Goal: Task Accomplishment & Management: Complete application form

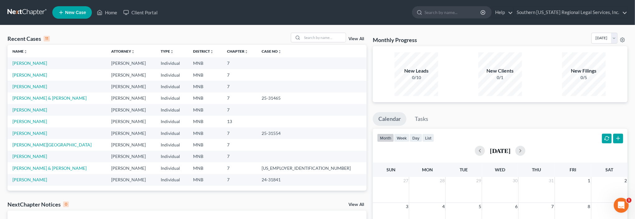
click at [356, 39] on link "View All" at bounding box center [357, 39] width 16 height 4
click at [69, 12] on span "New Case" at bounding box center [75, 12] width 21 height 5
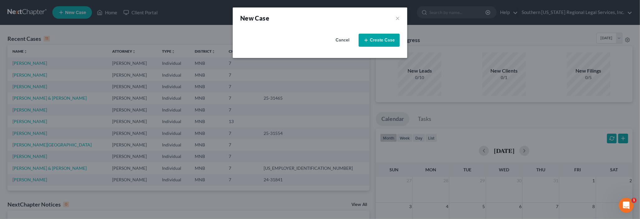
select select "42"
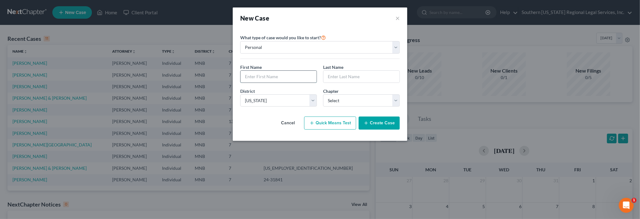
click at [259, 76] on input "text" at bounding box center [278, 77] width 76 height 12
type input "[PERSON_NAME]"
click at [336, 103] on select "Select 7 11 12 13" at bounding box center [361, 100] width 77 height 12
select select "0"
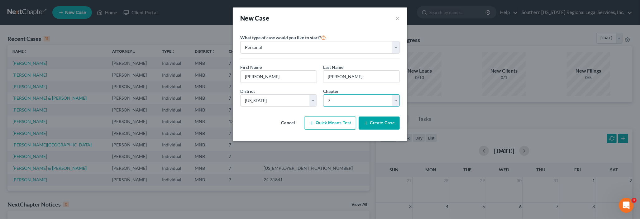
click at [323, 94] on select "Select 7 11 12 13" at bounding box center [361, 100] width 77 height 12
click at [380, 121] on button "Create Case" at bounding box center [379, 123] width 41 height 13
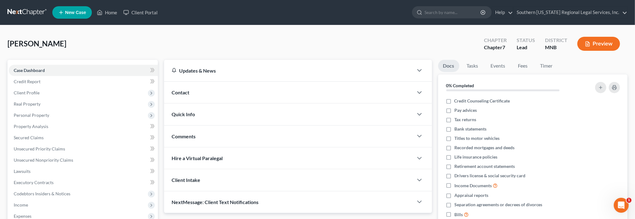
drag, startPoint x: 32, startPoint y: 90, endPoint x: 180, endPoint y: 119, distance: 150.7
click at [32, 90] on span "Client Profile" at bounding box center [27, 92] width 26 height 5
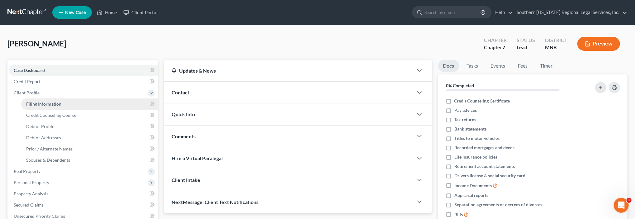
click at [49, 105] on span "Filing Information" at bounding box center [43, 103] width 35 height 5
select select "1"
select select "0"
select select "42"
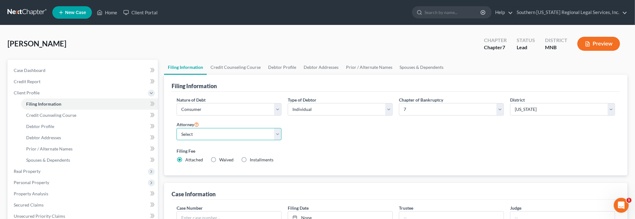
click at [202, 137] on select "Select [PERSON_NAME] - MNB [PERSON_NAME] - [GEOGRAPHIC_DATA]" at bounding box center [229, 134] width 105 height 12
select select "0"
click at [177, 128] on select "Select [PERSON_NAME] - MNB [PERSON_NAME] - [GEOGRAPHIC_DATA]" at bounding box center [229, 134] width 105 height 12
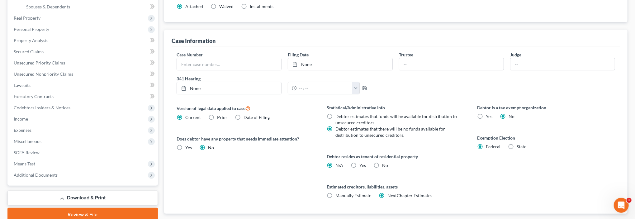
scroll to position [96, 0]
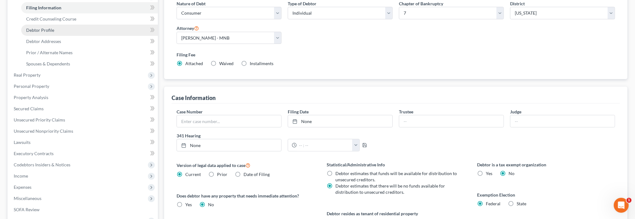
click at [42, 28] on span "Debtor Profile" at bounding box center [40, 29] width 28 height 5
select select "0"
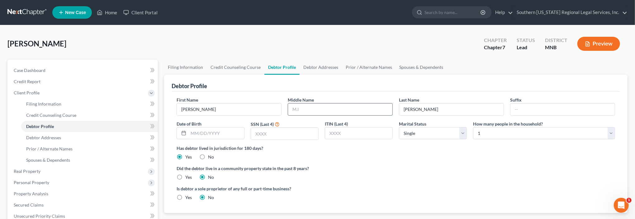
click at [313, 112] on input "text" at bounding box center [340, 109] width 104 height 12
type input "[PERSON_NAME] [PERSON_NAME]"
drag, startPoint x: 209, startPoint y: 133, endPoint x: 214, endPoint y: 133, distance: 5.0
click at [209, 133] on input "text" at bounding box center [216, 133] width 56 height 12
type input "[DATE]"
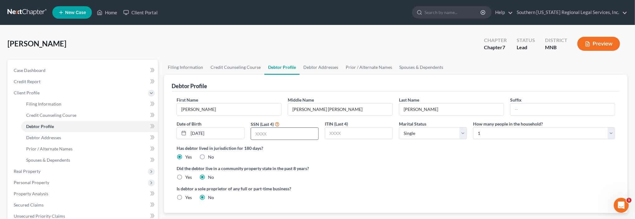
click at [260, 133] on input "text" at bounding box center [284, 134] width 67 height 12
type input "0580"
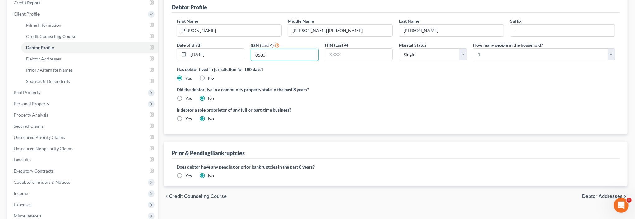
scroll to position [124, 0]
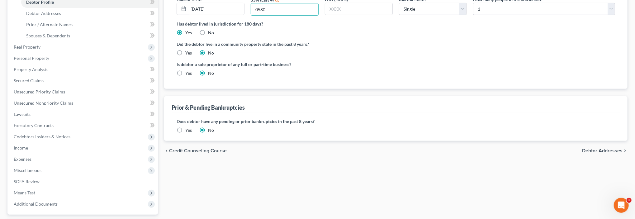
click at [607, 150] on span "Debtor Addresses" at bounding box center [602, 150] width 40 height 5
select select "0"
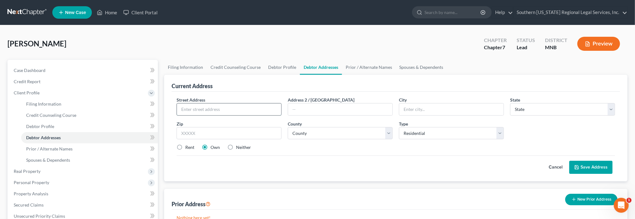
click at [221, 111] on input "text" at bounding box center [229, 109] width 104 height 12
type input "[STREET_ADDRESS]"
type input "Wabasha"
type input "55981"
click at [303, 134] on select "County" at bounding box center [340, 133] width 105 height 12
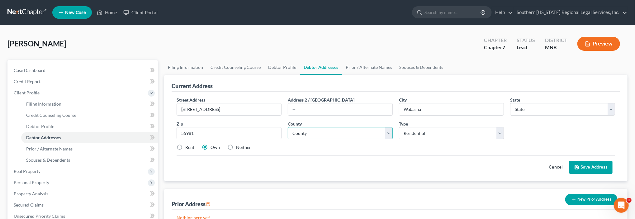
select select "24"
click at [309, 132] on select "County [GEOGRAPHIC_DATA] [GEOGRAPHIC_DATA] [GEOGRAPHIC_DATA] [GEOGRAPHIC_DATA] …" at bounding box center [340, 133] width 105 height 12
select select "78"
click at [288, 127] on select "County [GEOGRAPHIC_DATA] [GEOGRAPHIC_DATA] [GEOGRAPHIC_DATA] [GEOGRAPHIC_DATA] …" at bounding box center [340, 133] width 105 height 12
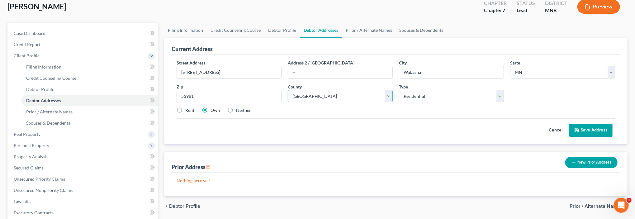
scroll to position [93, 0]
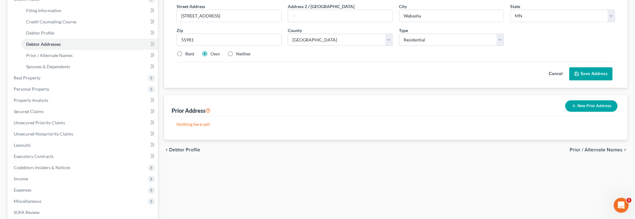
click at [608, 150] on span "Prior / Alternate Names" at bounding box center [596, 149] width 53 height 5
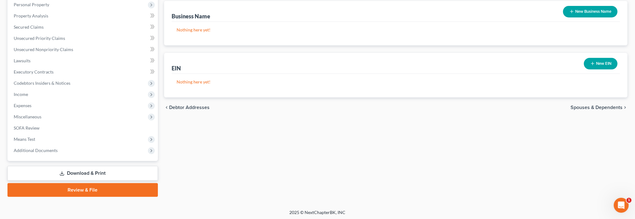
scroll to position [178, 0]
click at [603, 105] on span "Spouses & Dependents" at bounding box center [597, 107] width 52 height 5
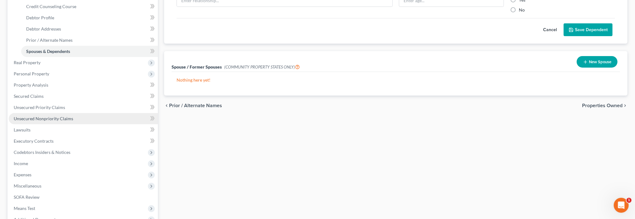
scroll to position [62, 0]
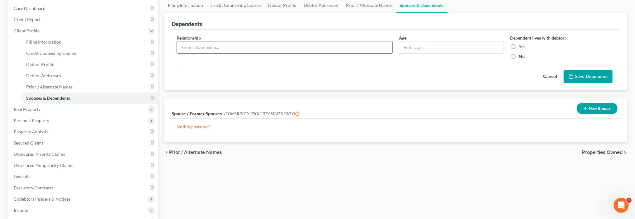
click at [202, 48] on input "text" at bounding box center [285, 47] width 216 height 12
type input "s"
type input "Son"
type input "7"
click at [519, 46] on label "Yes" at bounding box center [522, 47] width 7 height 6
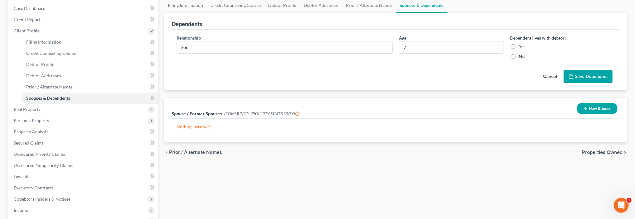
click at [521, 46] on input "Yes" at bounding box center [523, 46] width 4 height 4
radio input "true"
click at [38, 119] on span "Personal Property" at bounding box center [32, 120] width 36 height 5
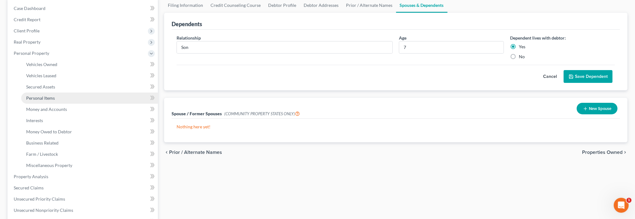
click at [45, 97] on span "Personal Items" at bounding box center [40, 97] width 29 height 5
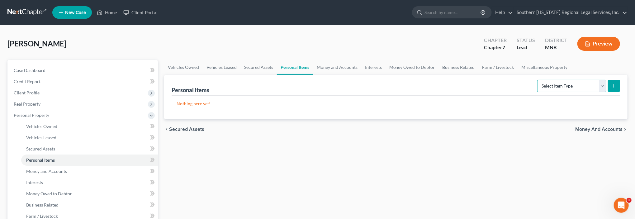
click at [602, 85] on select "Select Item Type Clothing Collectibles Of Value Electronics Firearms Household …" at bounding box center [571, 86] width 69 height 12
select select "pets"
click at [538, 80] on select "Select Item Type Clothing Collectibles Of Value Electronics Firearms Household …" at bounding box center [571, 86] width 69 height 12
click at [615, 86] on icon "submit" at bounding box center [613, 85] width 5 height 5
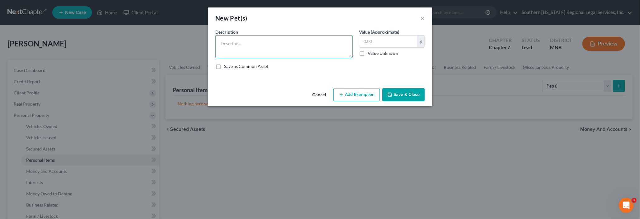
click at [232, 42] on textarea at bounding box center [283, 46] width 137 height 23
type textarea "3 domestic house cats - mixed breed"
click at [388, 42] on input "text" at bounding box center [388, 42] width 58 height 12
type input "50.00"
click at [349, 95] on button "Add Exemption" at bounding box center [356, 94] width 46 height 13
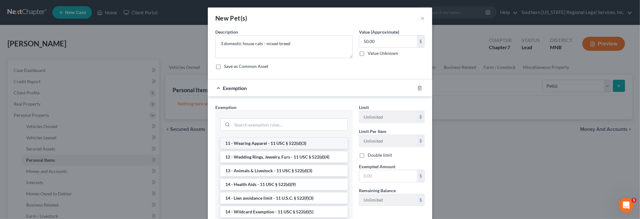
scroll to position [62, 0]
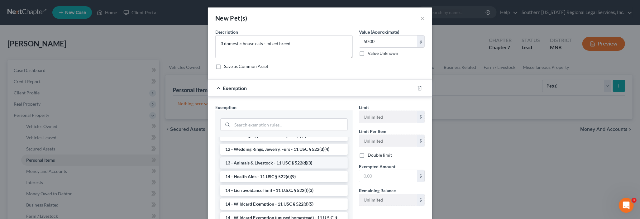
click at [281, 161] on li "13 - Animals & Livestock - 11 USC § 522(d)(3)" at bounding box center [283, 162] width 127 height 11
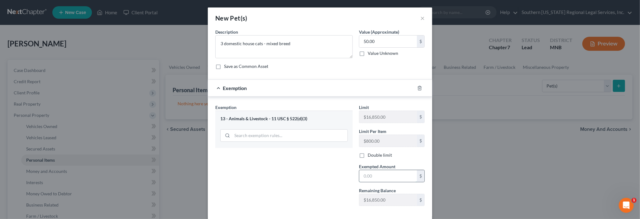
drag, startPoint x: 371, startPoint y: 175, endPoint x: 374, endPoint y: 176, distance: 3.2
click at [371, 175] on input "text" at bounding box center [388, 176] width 58 height 12
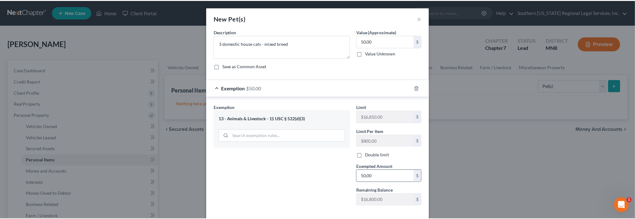
scroll to position [30, 0]
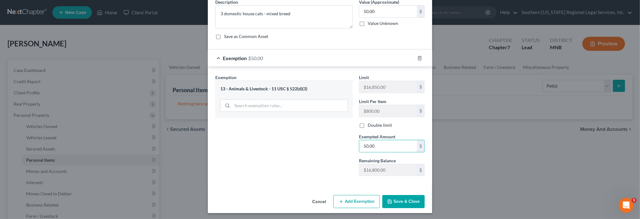
type input "50.00"
click at [399, 202] on button "Save & Close" at bounding box center [403, 201] width 42 height 13
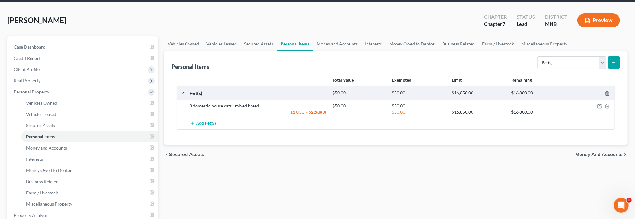
scroll to position [31, 0]
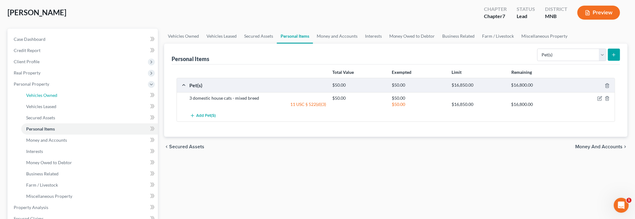
drag, startPoint x: 36, startPoint y: 95, endPoint x: 232, endPoint y: 162, distance: 206.7
click at [36, 95] on span "Vehicles Owned" at bounding box center [41, 95] width 31 height 5
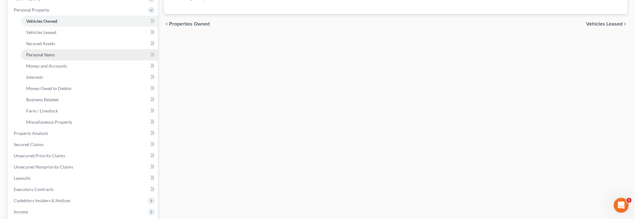
scroll to position [156, 0]
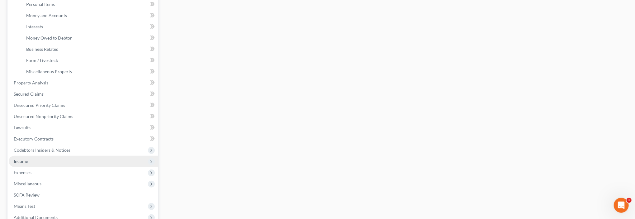
drag, startPoint x: 20, startPoint y: 162, endPoint x: 119, endPoint y: 163, distance: 99.1
click at [20, 162] on span "Income" at bounding box center [21, 161] width 14 height 5
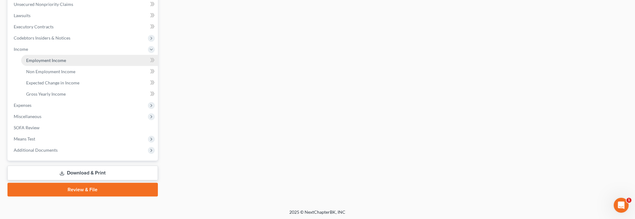
click at [51, 60] on span "Employment Income" at bounding box center [46, 60] width 40 height 5
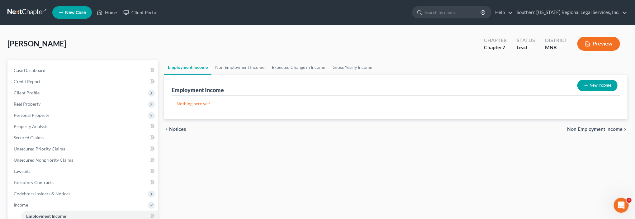
click at [598, 85] on button "New Income" at bounding box center [598, 86] width 40 height 12
select select "0"
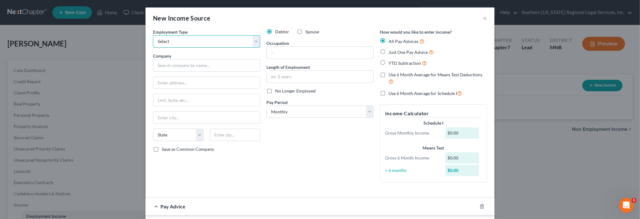
click at [180, 40] on select "Select Full or [DEMOGRAPHIC_DATA] Employment Self Employment" at bounding box center [206, 41] width 107 height 12
select select "0"
click at [153, 35] on select "Select Full or [DEMOGRAPHIC_DATA] Employment Self Employment" at bounding box center [206, 41] width 107 height 12
click at [169, 65] on input "text" at bounding box center [206, 65] width 107 height 12
click at [164, 67] on input "text" at bounding box center [206, 65] width 107 height 12
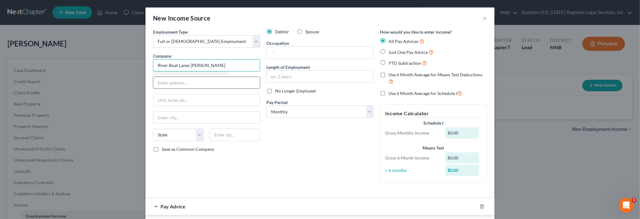
type input "River Boat Lanes [PERSON_NAME]"
click at [164, 83] on input "text" at bounding box center [206, 83] width 107 height 12
type input "[STREET_ADDRESS]"
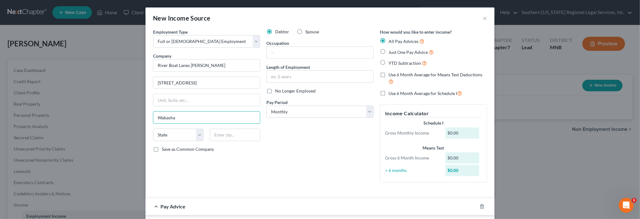
type input "Wabasha"
click at [165, 133] on select "State [US_STATE] AK AR AZ CA CO CT DE DC [GEOGRAPHIC_DATA] [GEOGRAPHIC_DATA] GU…" at bounding box center [178, 135] width 50 height 12
select select "24"
click at [153, 129] on select "State [US_STATE] AK AR AZ CA CO CT DE DC [GEOGRAPHIC_DATA] [GEOGRAPHIC_DATA] GU…" at bounding box center [178, 135] width 50 height 12
click at [224, 135] on input "text" at bounding box center [235, 135] width 50 height 12
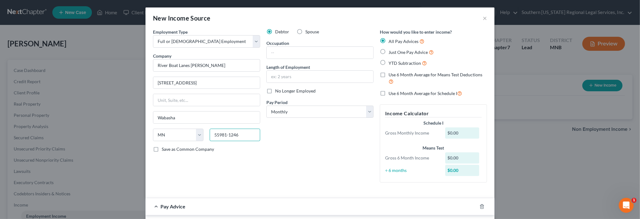
type input "55981-1246"
drag, startPoint x: 188, startPoint y: 64, endPoint x: 222, endPoint y: 64, distance: 33.6
click at [223, 66] on input "River Boat Lanes [PERSON_NAME]" at bounding box center [206, 65] width 107 height 12
click at [291, 77] on input "text" at bounding box center [320, 77] width 107 height 12
type input "River Boat Lanes"
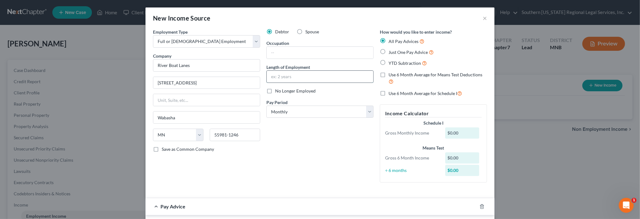
type input "8 months"
click at [280, 112] on select "Select Monthly Twice Monthly Every Other Week Weekly" at bounding box center [319, 112] width 107 height 12
click at [275, 108] on select "Select Monthly Twice Monthly Every Other Week Weekly" at bounding box center [319, 112] width 107 height 12
select select "2"
click at [266, 106] on select "Select Monthly Twice Monthly Every Other Week Weekly" at bounding box center [319, 112] width 107 height 12
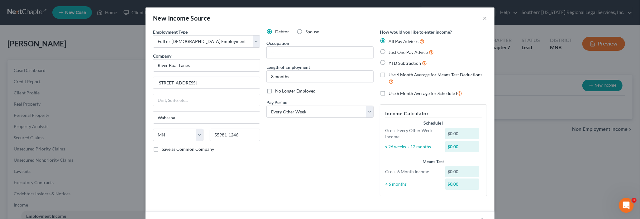
click at [461, 134] on div "$0.00" at bounding box center [462, 133] width 34 height 11
click at [448, 132] on div "$0.00" at bounding box center [462, 133] width 34 height 11
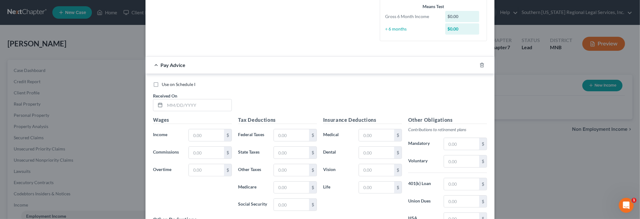
scroll to position [156, 0]
click at [165, 104] on input "text" at bounding box center [198, 105] width 67 height 12
type input "[DATE]"
click at [202, 131] on input "text" at bounding box center [206, 135] width 35 height 12
type input "255.50"
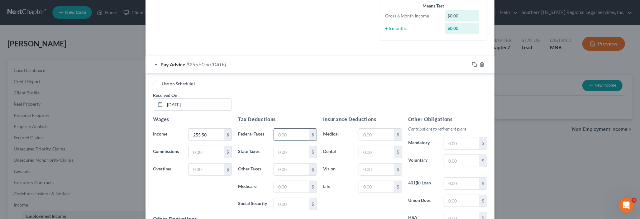
click at [292, 133] on input "text" at bounding box center [291, 135] width 35 height 12
click at [280, 154] on input "text" at bounding box center [291, 152] width 35 height 12
type input "4.31"
drag, startPoint x: 288, startPoint y: 184, endPoint x: 295, endPoint y: 184, distance: 6.9
click at [288, 184] on input "text" at bounding box center [291, 187] width 35 height 12
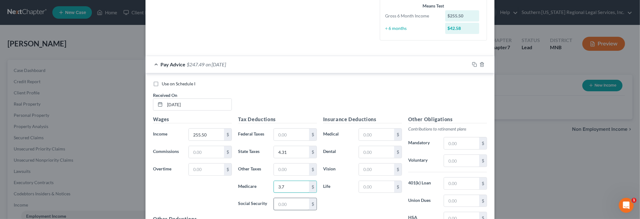
type input "3.7"
click at [279, 202] on input "text" at bounding box center [291, 204] width 35 height 12
type input "15.84"
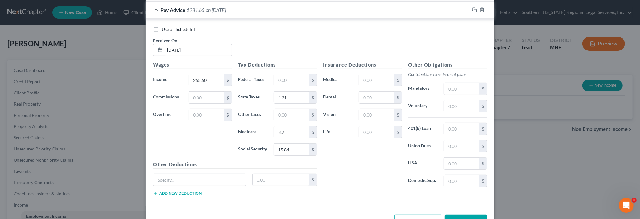
scroll to position [228, 0]
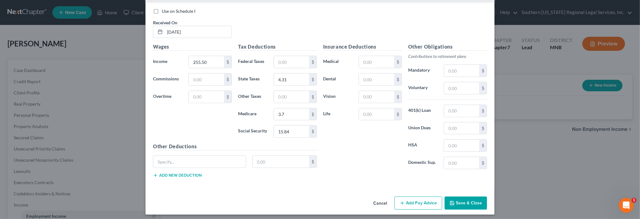
drag, startPoint x: 411, startPoint y: 198, endPoint x: 292, endPoint y: 144, distance: 131.0
click at [411, 198] on button "Add Pay Advice" at bounding box center [418, 203] width 48 height 13
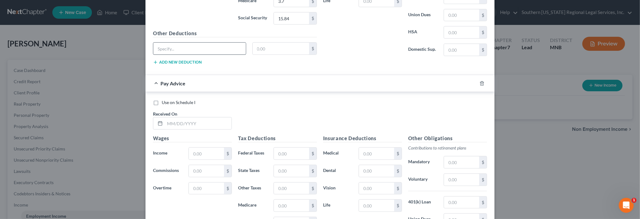
scroll to position [353, 0]
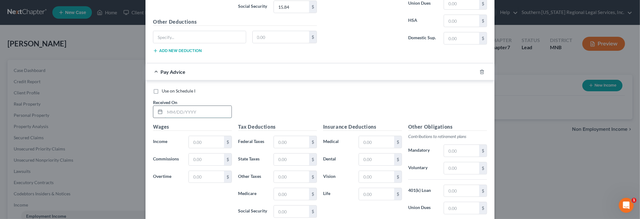
drag, startPoint x: 167, startPoint y: 105, endPoint x: 182, endPoint y: 110, distance: 15.4
click at [167, 106] on input "text" at bounding box center [198, 112] width 67 height 12
type input "[DATE]"
click at [202, 139] on input "text" at bounding box center [206, 142] width 35 height 12
type input "601.33"
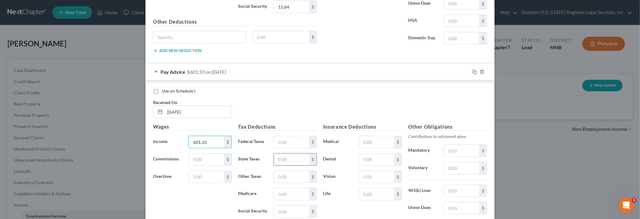
click at [283, 154] on input "text" at bounding box center [291, 160] width 35 height 12
